Goal: Information Seeking & Learning: Learn about a topic

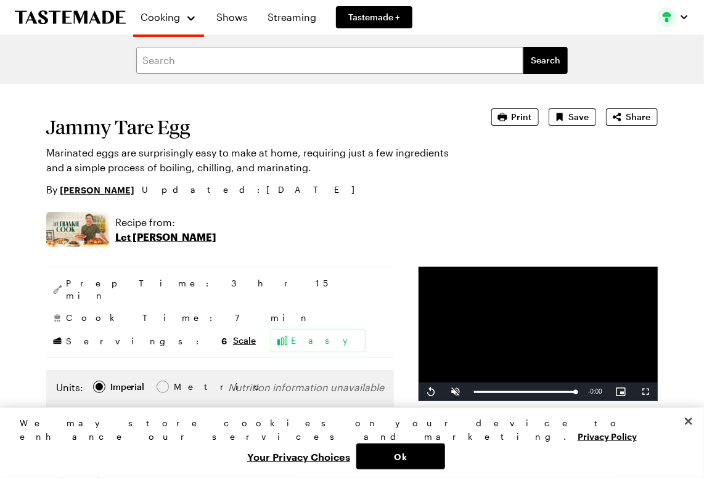
click at [357, 113] on section "Jammy Tare Egg Marinated eggs are surprisingly easy to make at home, requiring …" at bounding box center [251, 152] width 410 height 89
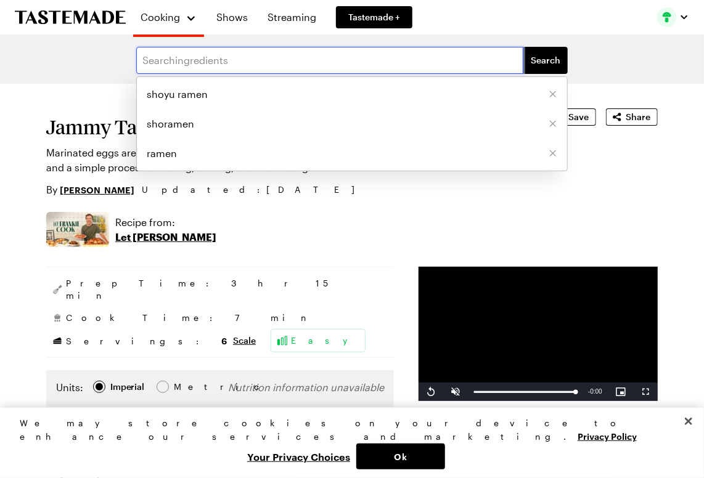
click at [251, 59] on input "text" at bounding box center [329, 60] width 387 height 27
type input "cheese steak"
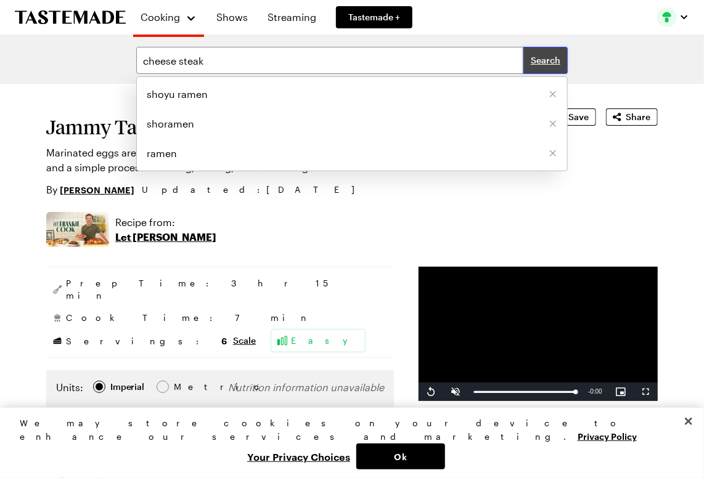
click at [547, 67] on button "Search" at bounding box center [545, 60] width 44 height 27
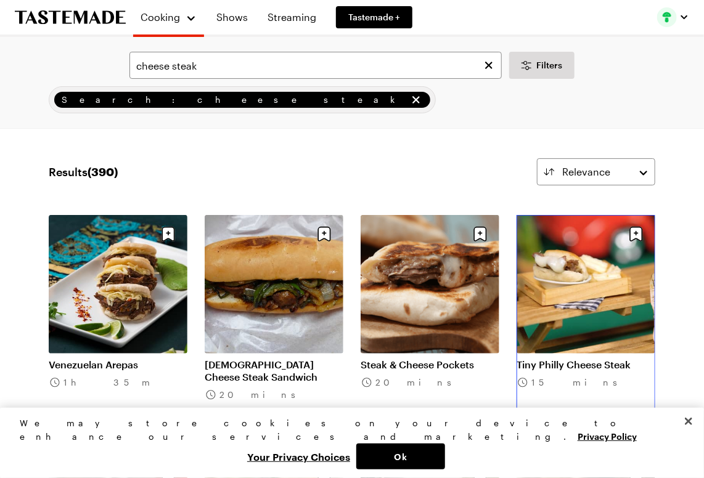
click at [567, 365] on link "Tiny Philly Cheese Steak" at bounding box center [585, 365] width 139 height 12
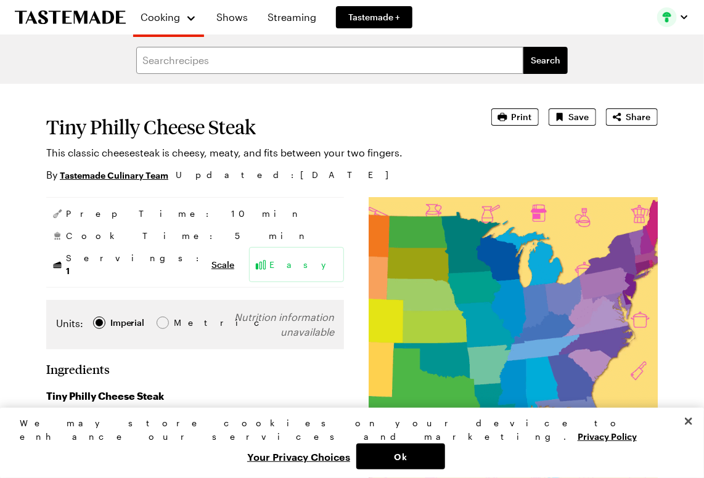
type textarea "x"
click at [445, 465] on button "Ok" at bounding box center [400, 457] width 89 height 26
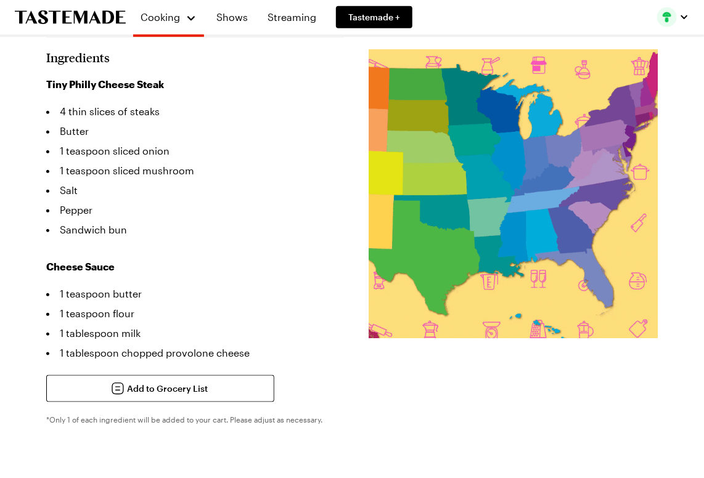
scroll to position [336, 0]
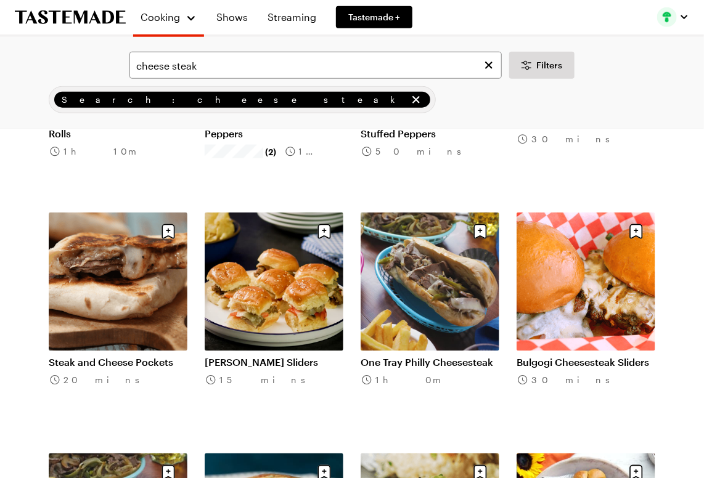
scroll to position [500, 0]
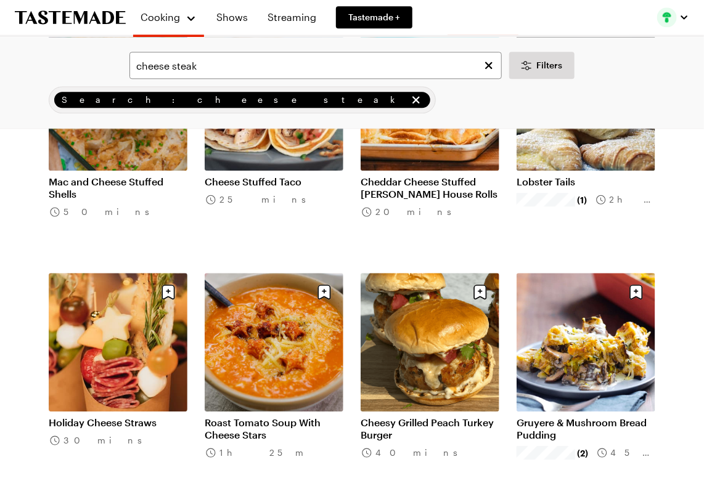
scroll to position [1158, 0]
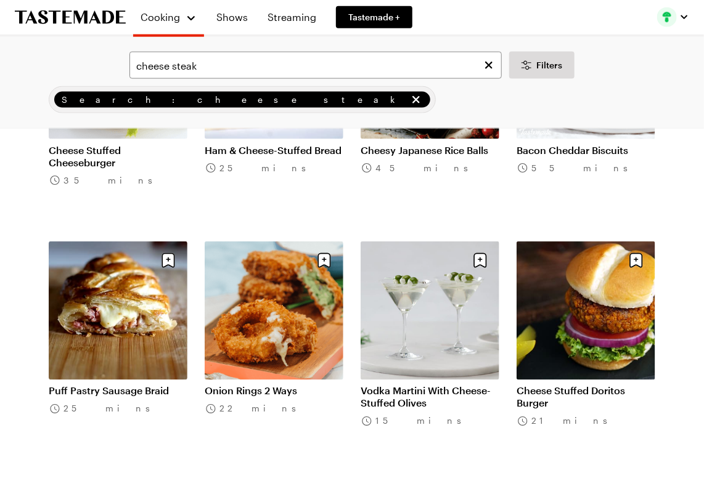
scroll to position [2458, 0]
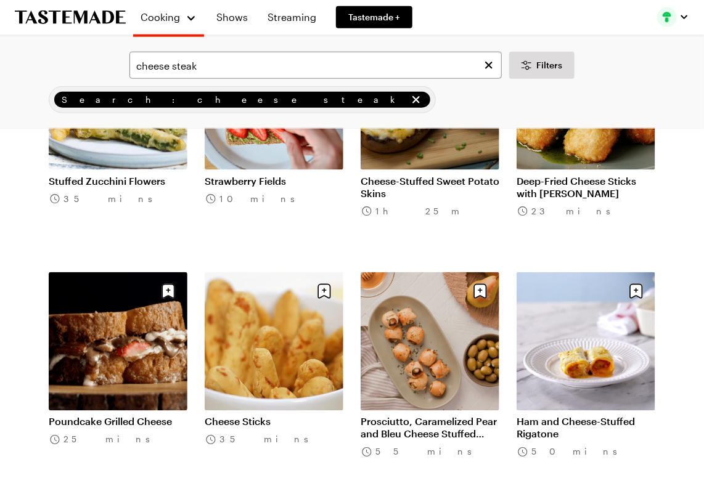
scroll to position [4060, 0]
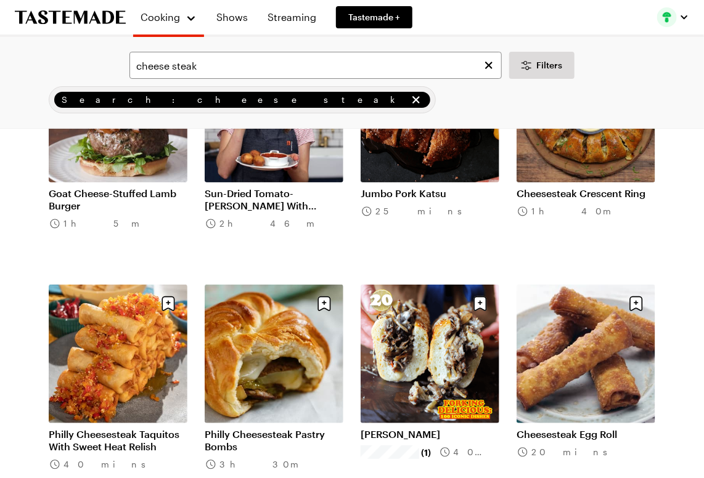
scroll to position [5292, 0]
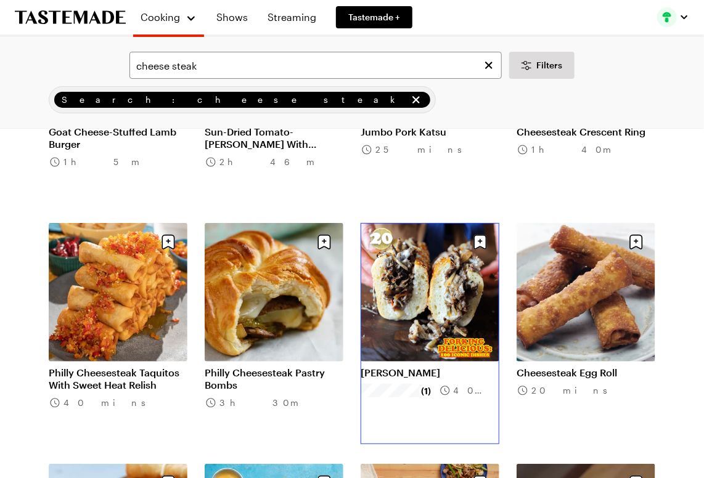
click at [412, 367] on link "[PERSON_NAME]" at bounding box center [429, 373] width 139 height 12
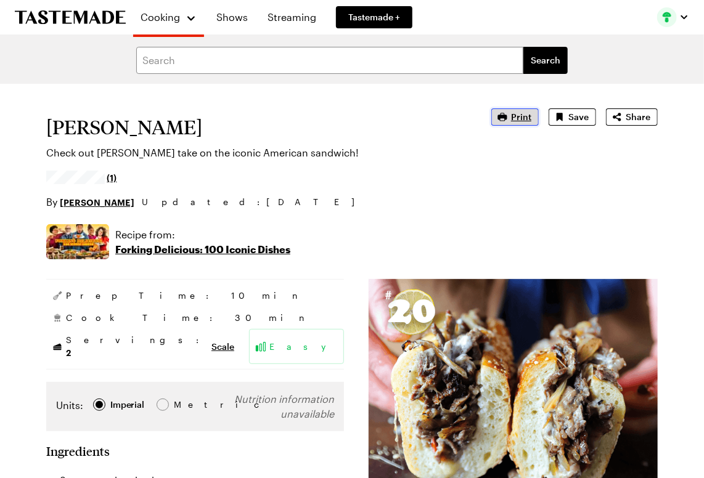
click at [516, 115] on span "Print" at bounding box center [521, 117] width 20 height 12
click at [626, 118] on span "Share" at bounding box center [637, 117] width 25 height 12
type textarea "x"
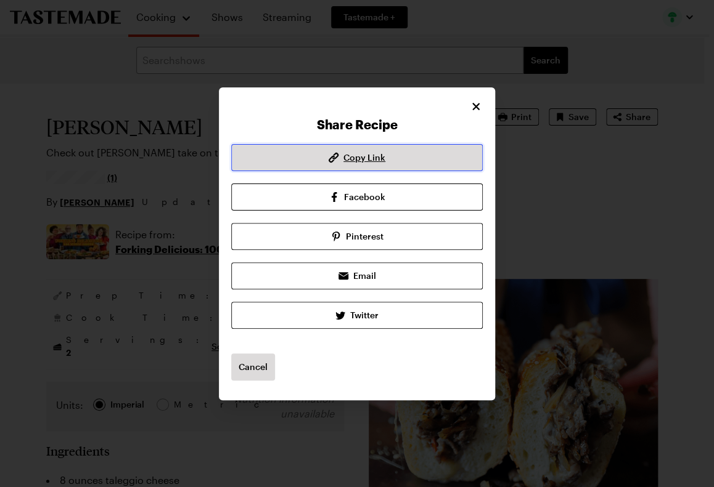
click at [372, 157] on span "Copy Link" at bounding box center [364, 158] width 42 height 12
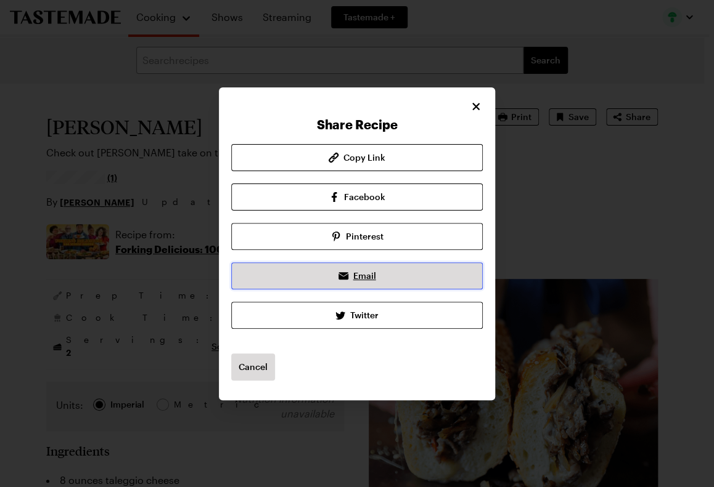
click at [378, 276] on link "Email" at bounding box center [356, 275] width 251 height 27
click at [357, 276] on span "Email" at bounding box center [364, 276] width 23 height 12
